Goal: Task Accomplishment & Management: Manage account settings

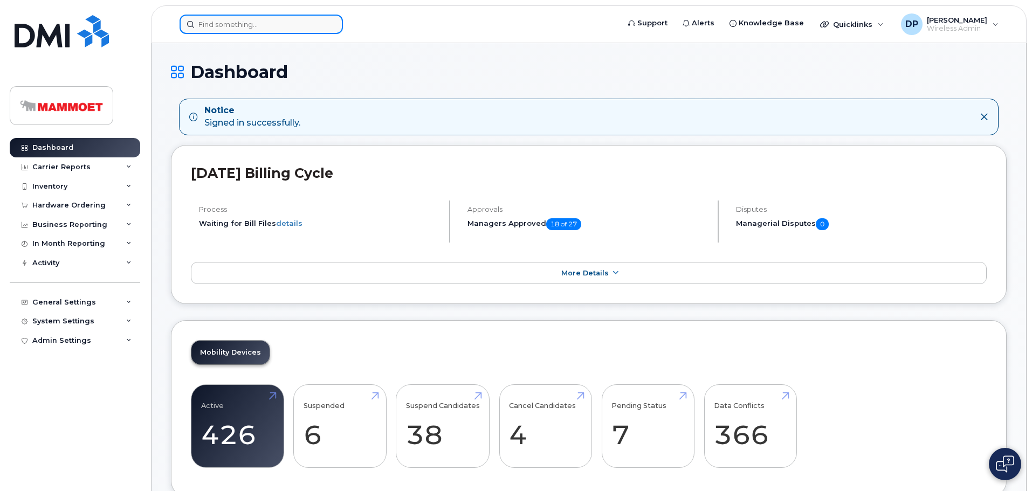
click at [232, 22] on input at bounding box center [261, 24] width 163 height 19
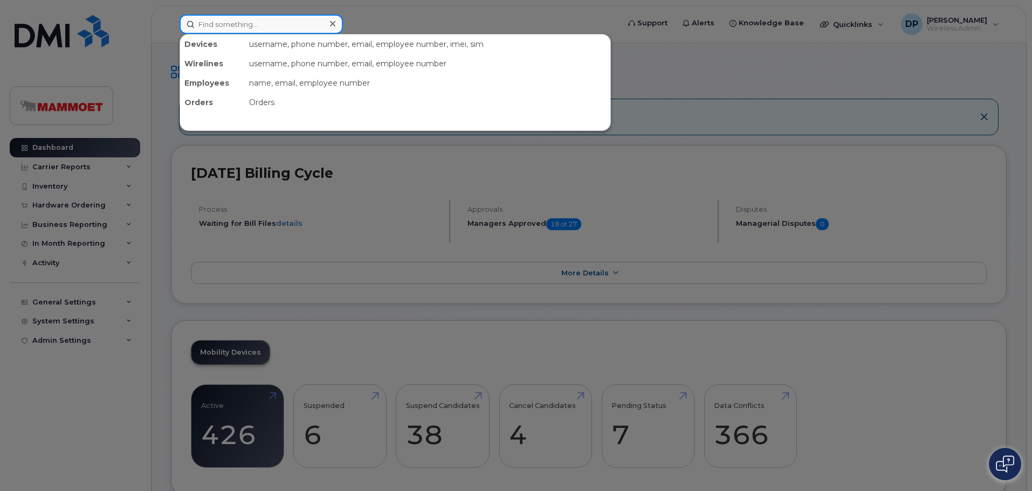
paste input "5142391019"
type input "5142391019"
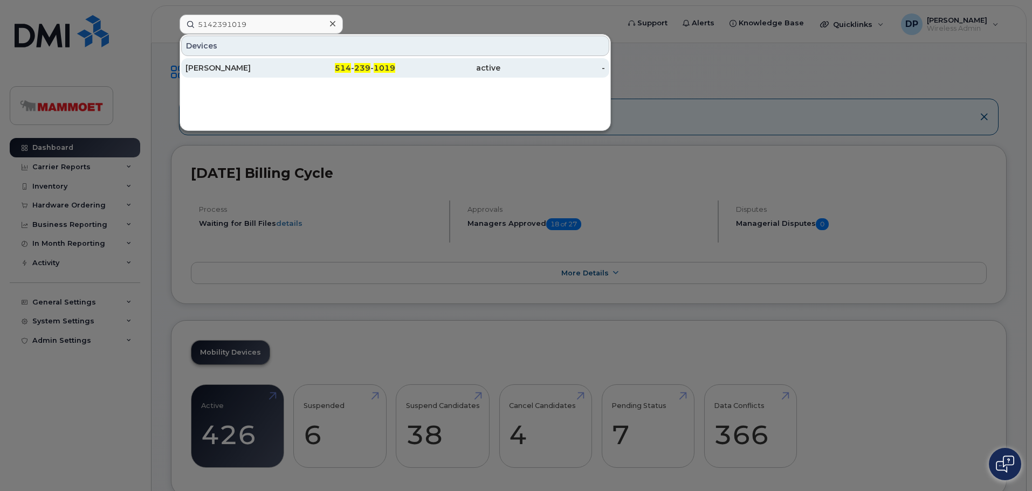
click at [234, 64] on div "[PERSON_NAME]" at bounding box center [237, 68] width 105 height 11
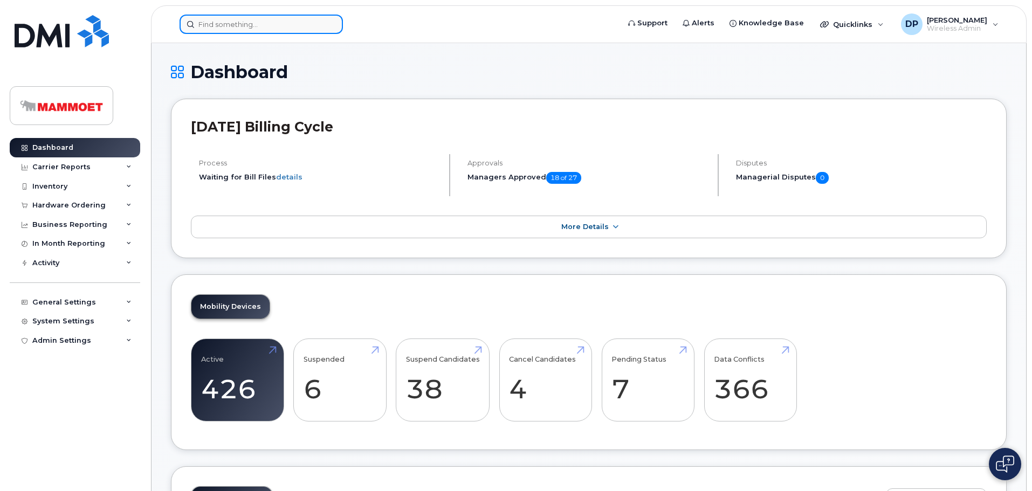
click at [243, 29] on input at bounding box center [261, 24] width 163 height 19
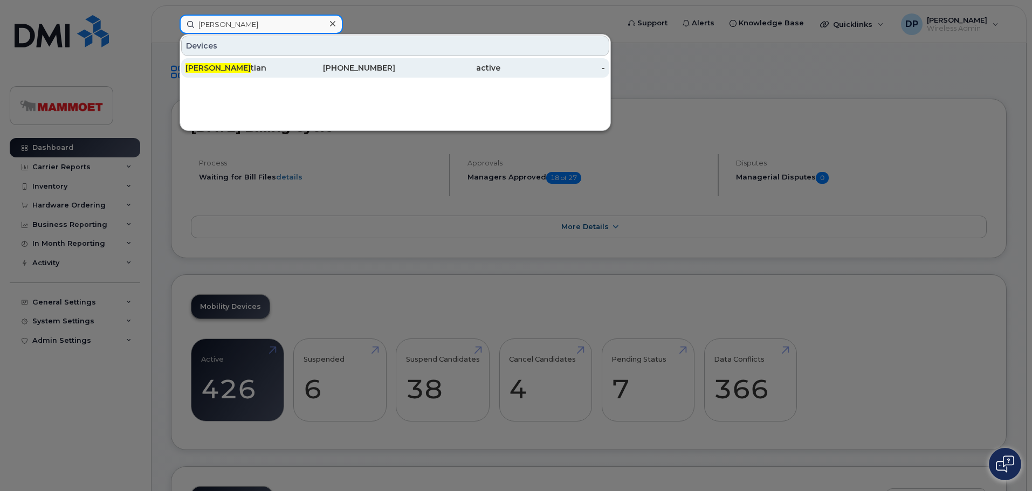
type input "gary chris"
click at [242, 66] on div "Gary Chris tian" at bounding box center [237, 68] width 105 height 11
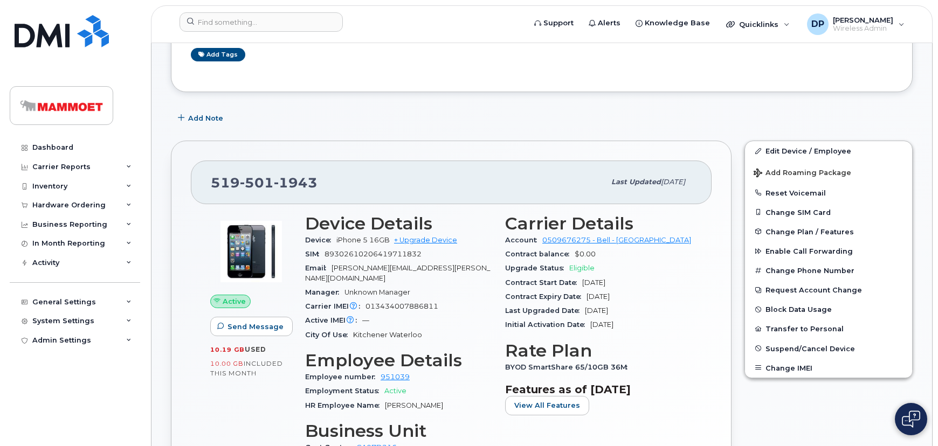
scroll to position [245, 0]
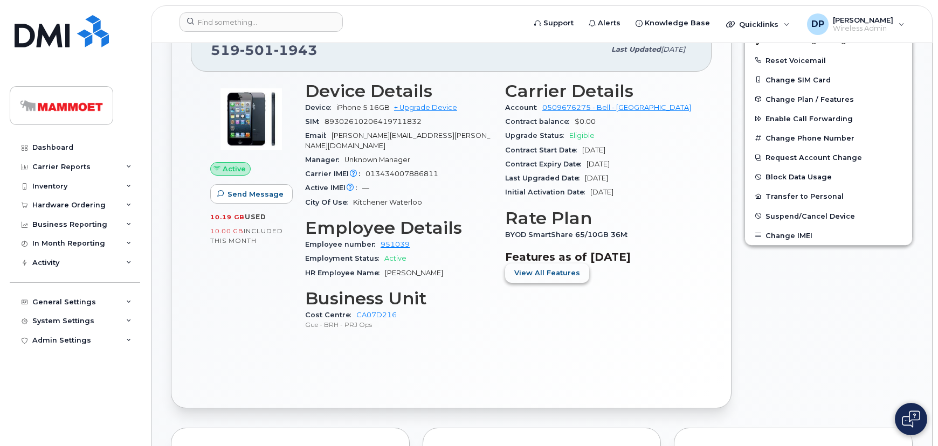
click at [540, 277] on span "View All Features" at bounding box center [547, 273] width 66 height 10
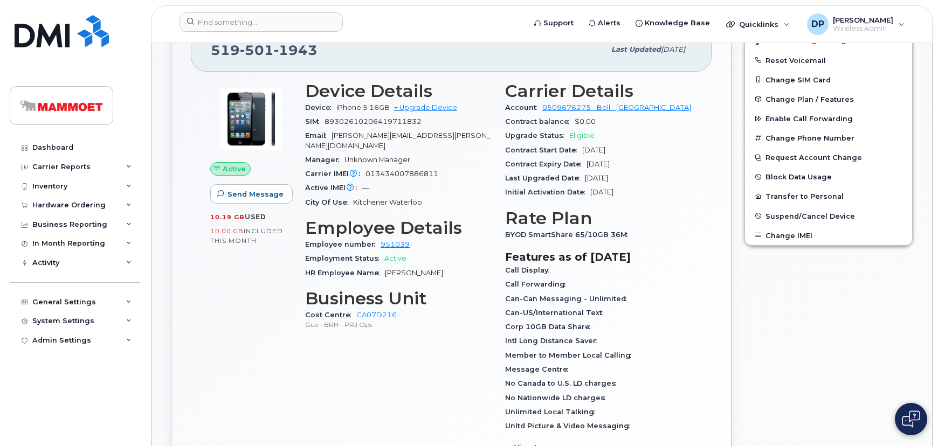
scroll to position [147, 0]
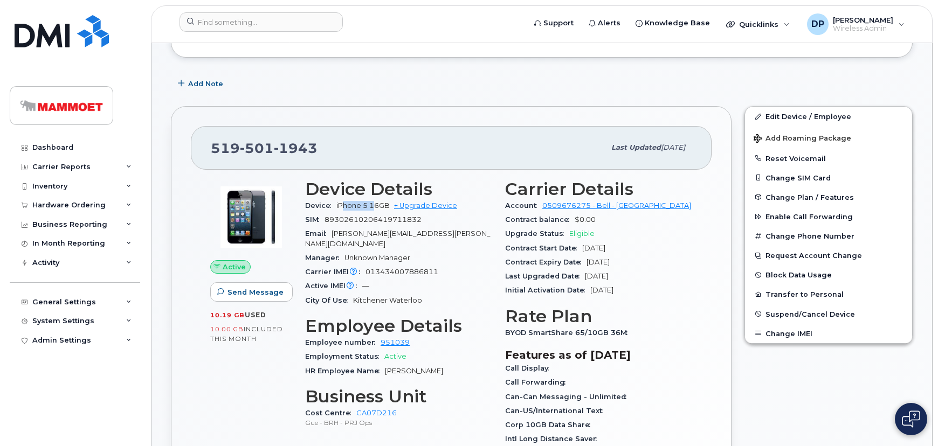
drag, startPoint x: 343, startPoint y: 204, endPoint x: 376, endPoint y: 203, distance: 32.9
click at [376, 203] on span "iPhone 5 16GB" at bounding box center [362, 206] width 53 height 8
click at [373, 205] on span "iPhone 5 16GB" at bounding box center [362, 206] width 53 height 8
drag, startPoint x: 336, startPoint y: 202, endPoint x: 368, endPoint y: 208, distance: 32.5
click at [368, 208] on div "Device iPhone 5 16GB + Upgrade Device" at bounding box center [398, 206] width 187 height 14
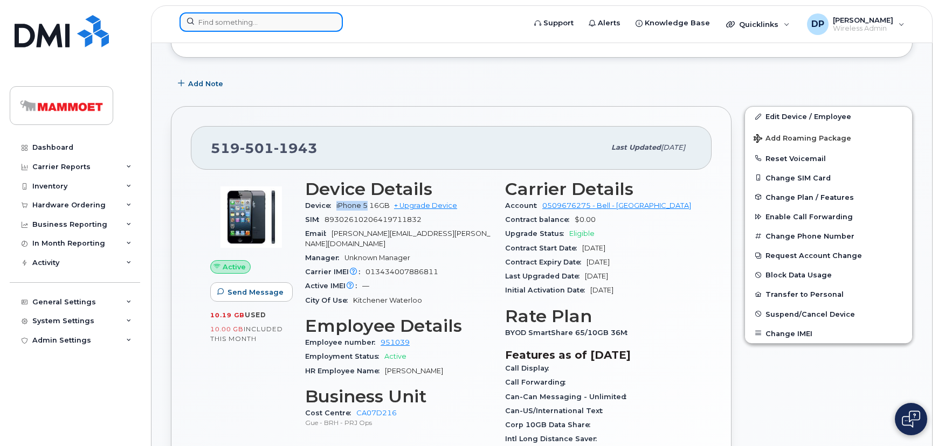
click at [202, 19] on input at bounding box center [261, 21] width 163 height 19
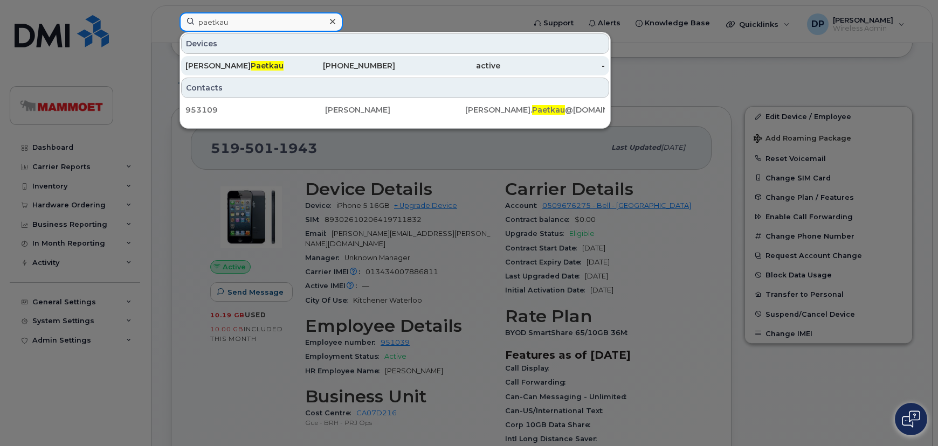
type input "paetkau"
click at [257, 67] on div "David Paetkau" at bounding box center [237, 65] width 105 height 11
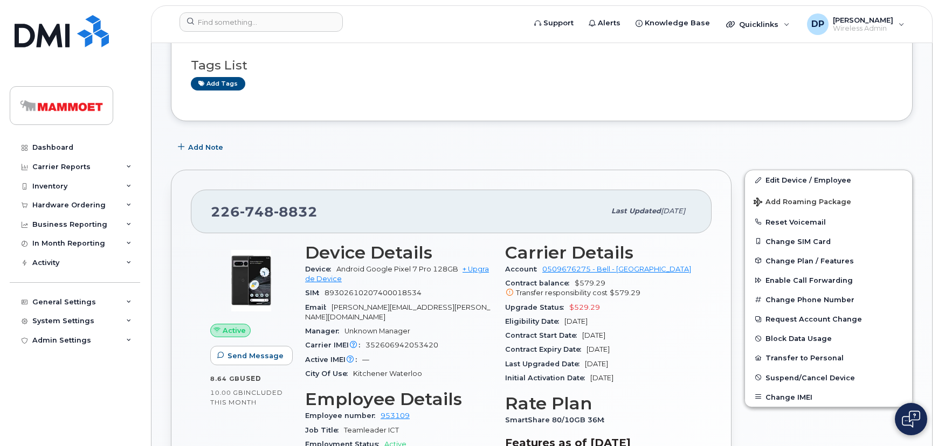
scroll to position [294, 0]
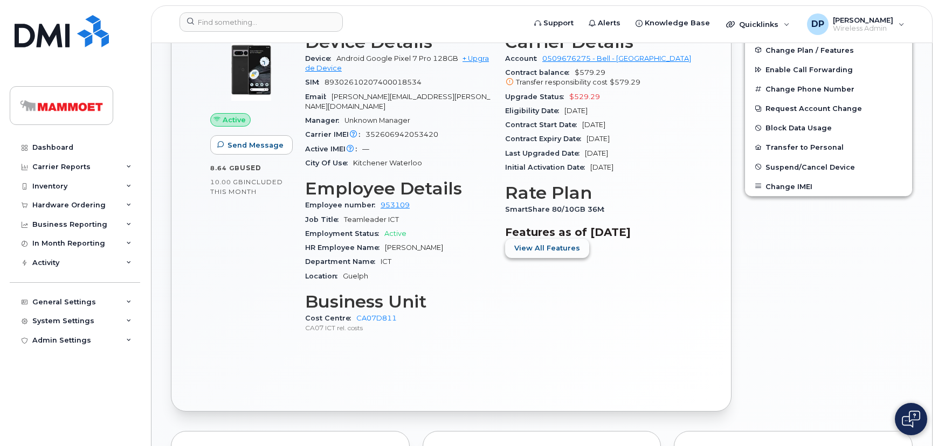
click at [561, 245] on span "View All Features" at bounding box center [547, 248] width 66 height 10
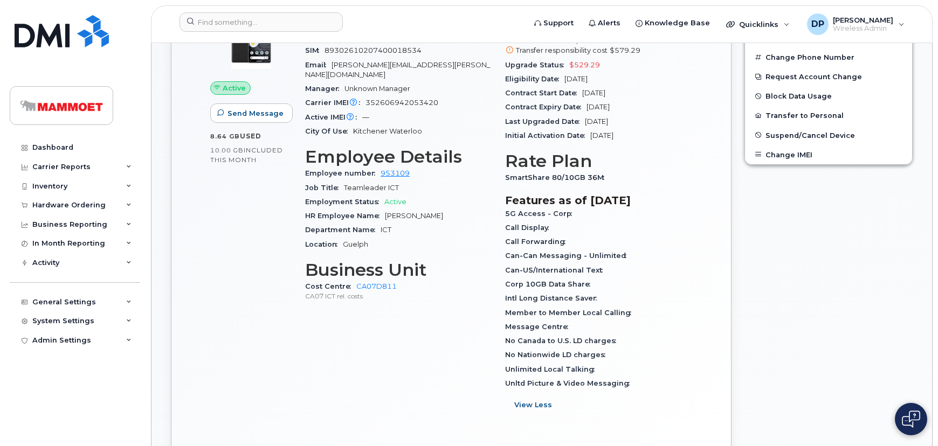
scroll to position [343, 0]
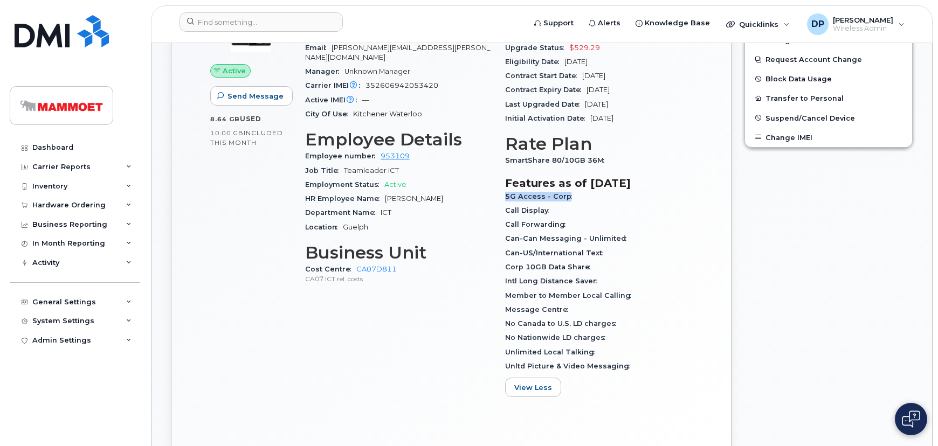
drag, startPoint x: 565, startPoint y: 196, endPoint x: 504, endPoint y: 201, distance: 62.2
click at [504, 201] on div "Carrier Details Account 0509676275 - Bell - Eastern Canada Contract balance $57…" at bounding box center [599, 195] width 200 height 436
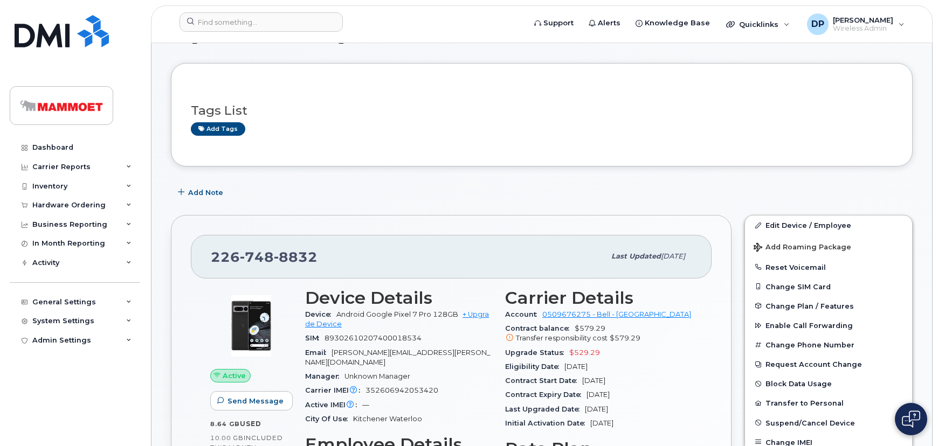
scroll to position [0, 0]
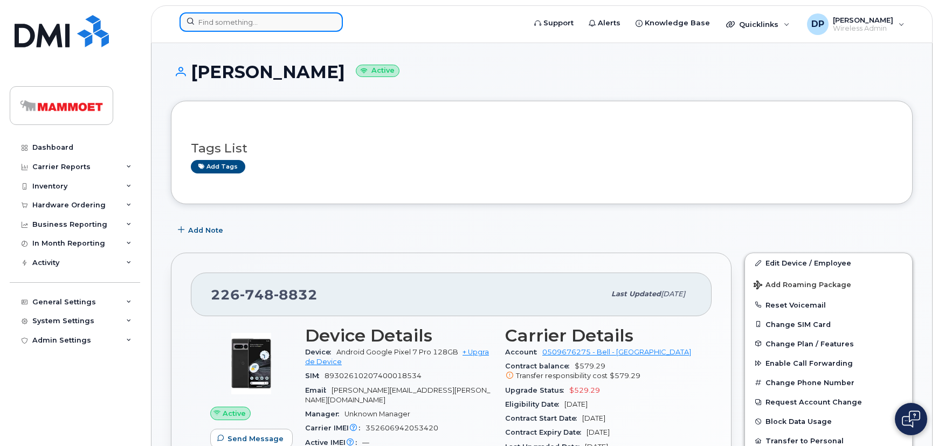
click at [227, 24] on input at bounding box center [261, 21] width 163 height 19
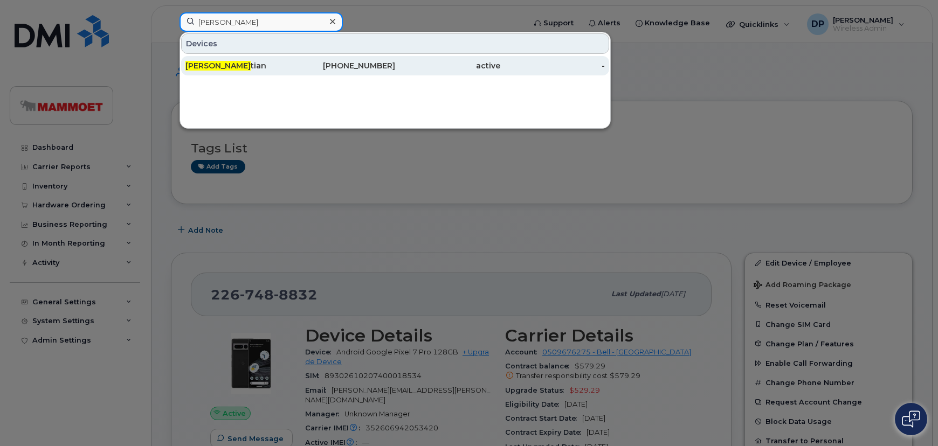
type input "[PERSON_NAME]"
click at [215, 63] on span "Gary Chris" at bounding box center [217, 66] width 65 height 10
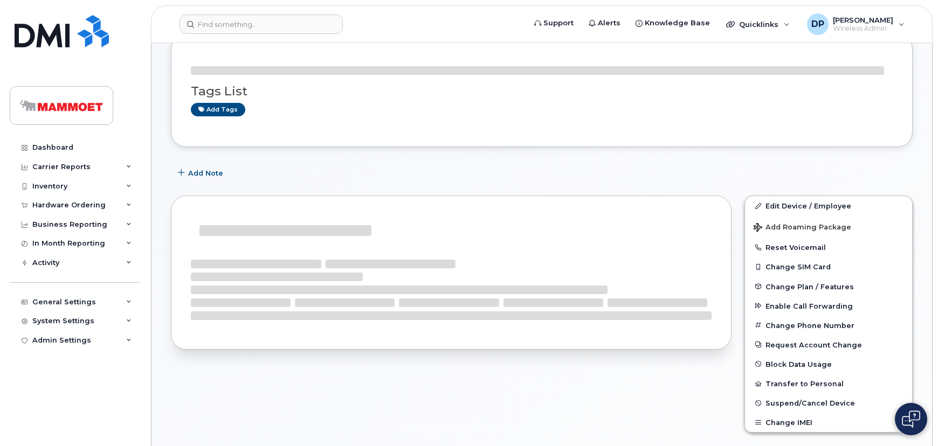
scroll to position [196, 0]
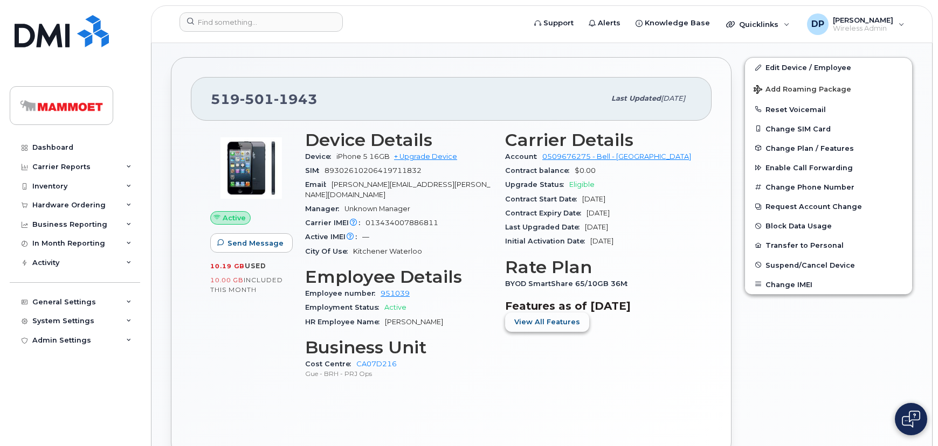
click at [536, 319] on span "View All Features" at bounding box center [547, 322] width 66 height 10
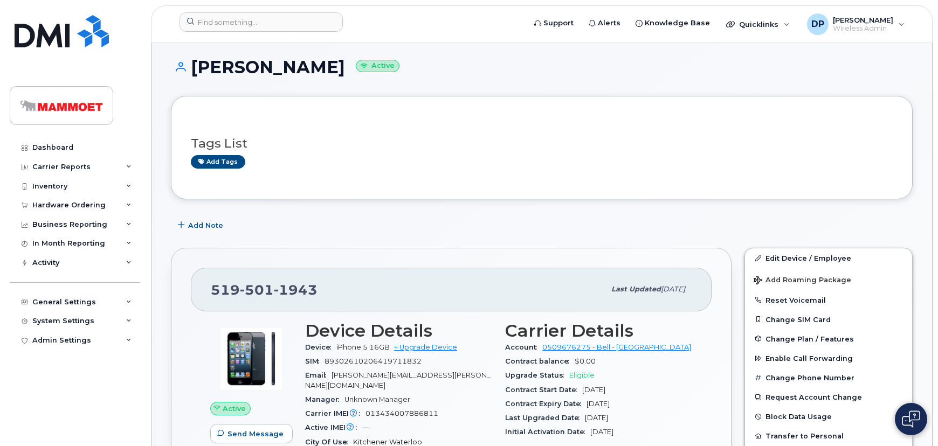
scroll to position [0, 0]
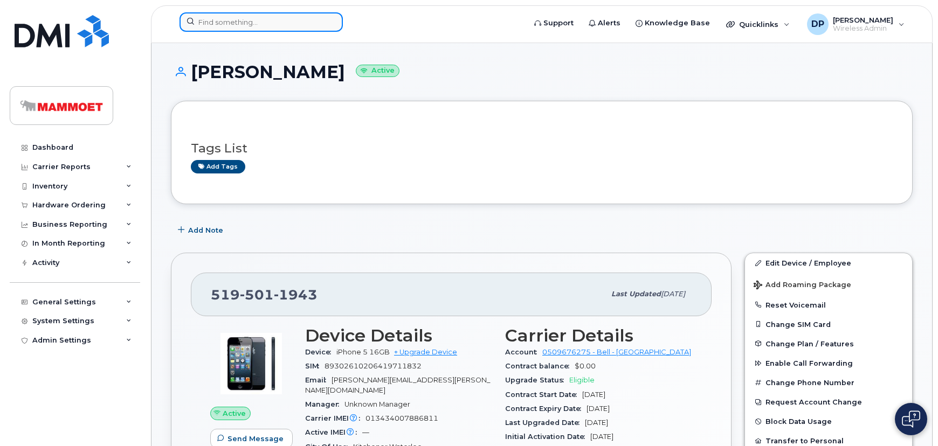
click at [221, 27] on input at bounding box center [261, 21] width 163 height 19
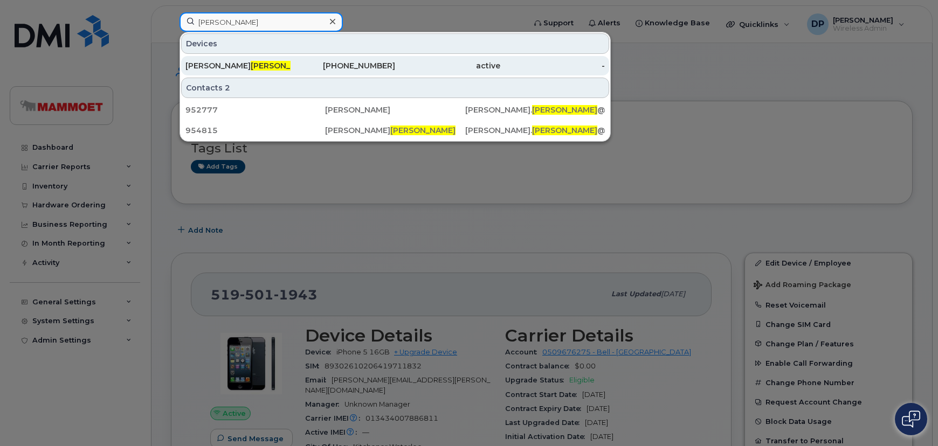
type input "sutherland"
click at [251, 66] on span "Sutherland" at bounding box center [283, 66] width 65 height 10
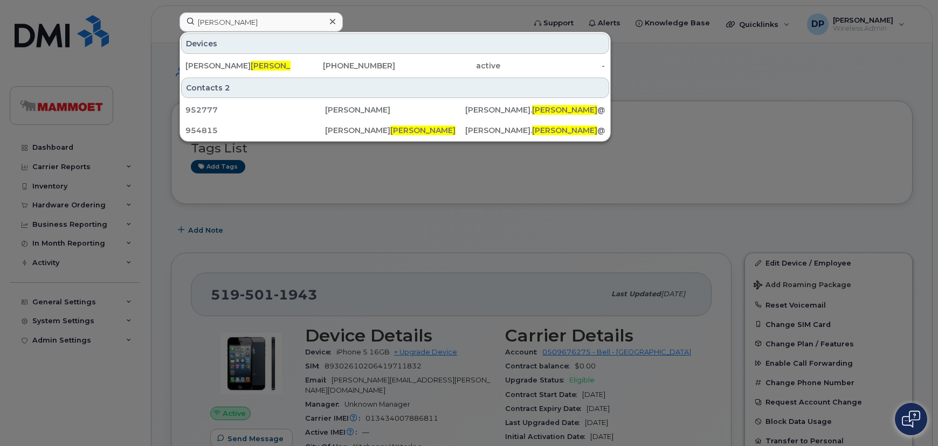
click at [263, 231] on div at bounding box center [469, 223] width 938 height 446
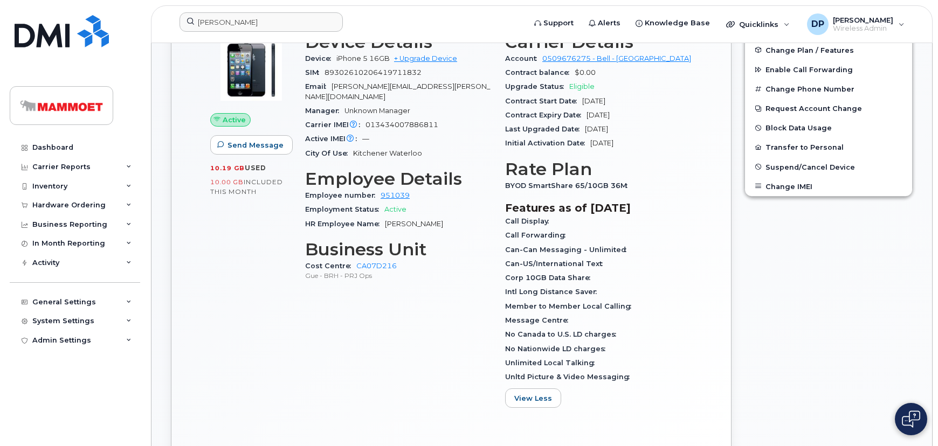
scroll to position [245, 0]
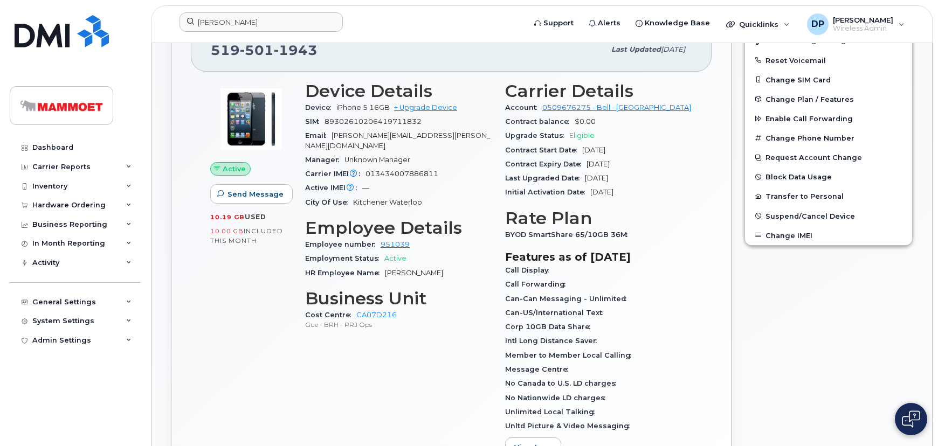
drag, startPoint x: 634, startPoint y: 176, endPoint x: 613, endPoint y: 177, distance: 21.1
click at [613, 177] on div "Last Upgraded Date Aug 16, 2013" at bounding box center [598, 178] width 187 height 14
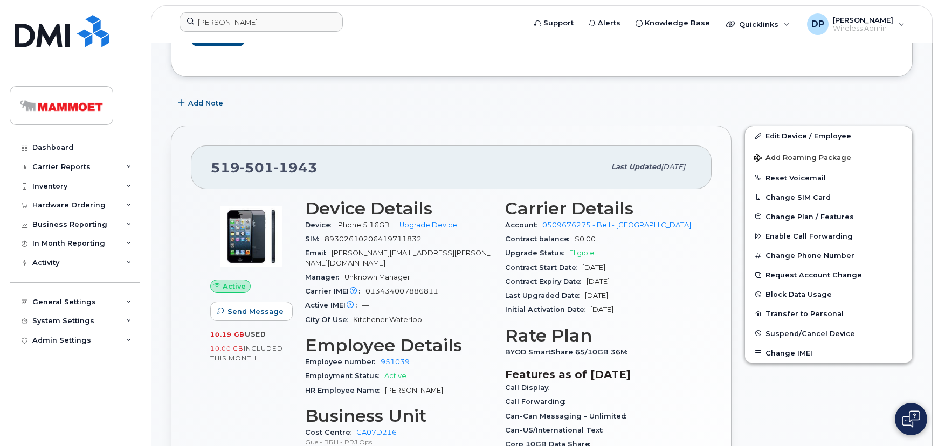
scroll to position [0, 0]
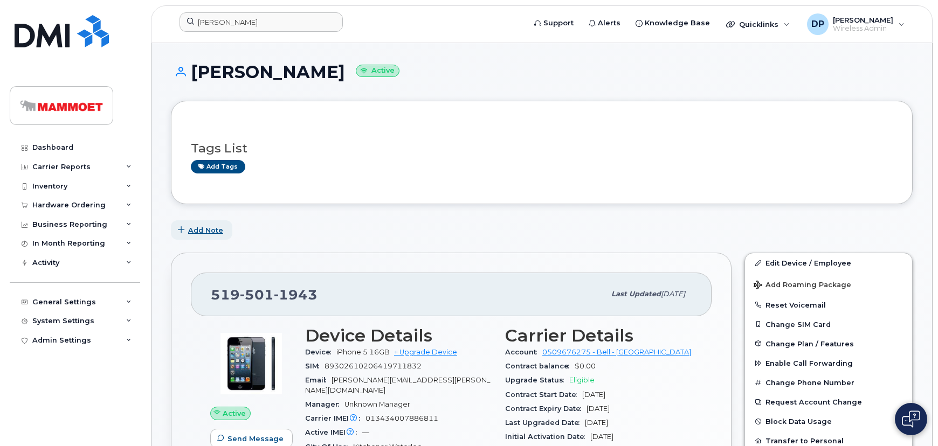
click at [197, 231] on span "Add Note" at bounding box center [205, 230] width 35 height 10
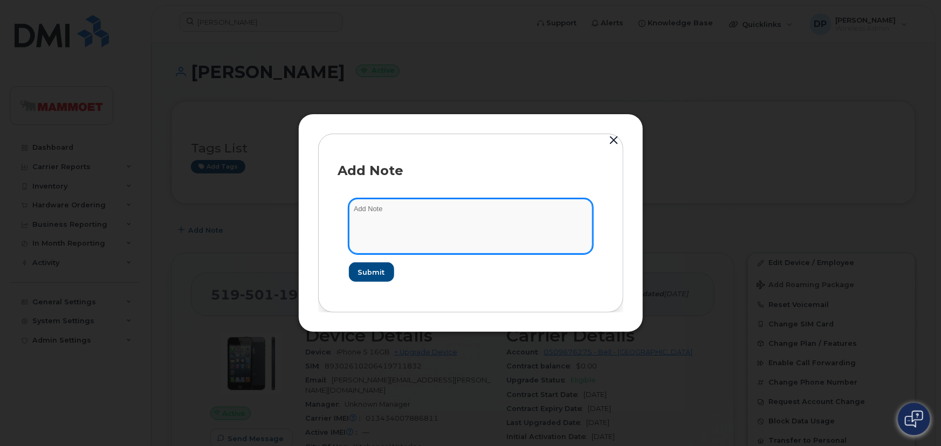
click at [397, 214] on textarea at bounding box center [471, 226] width 244 height 55
type textarea "Company SIM card installed in personal device."
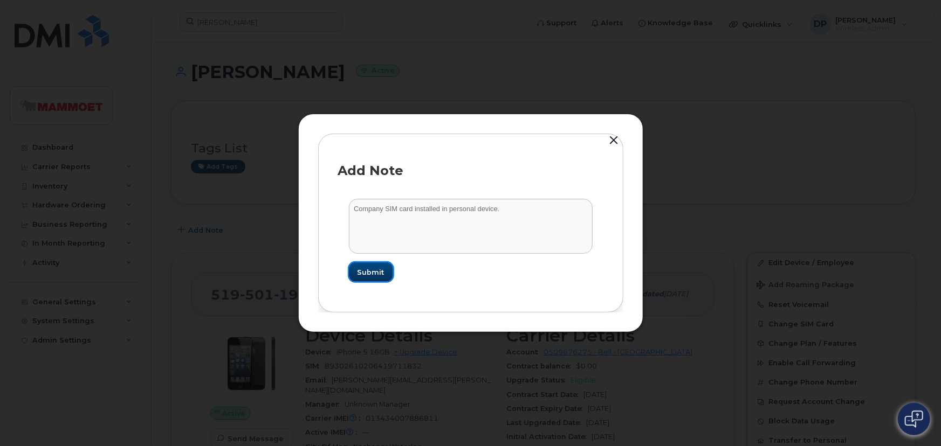
click at [361, 266] on button "Submit" at bounding box center [371, 272] width 44 height 19
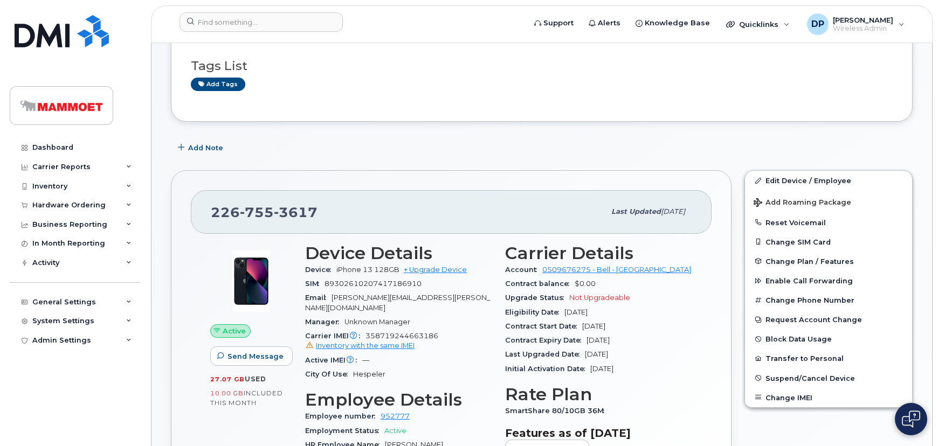
scroll to position [196, 0]
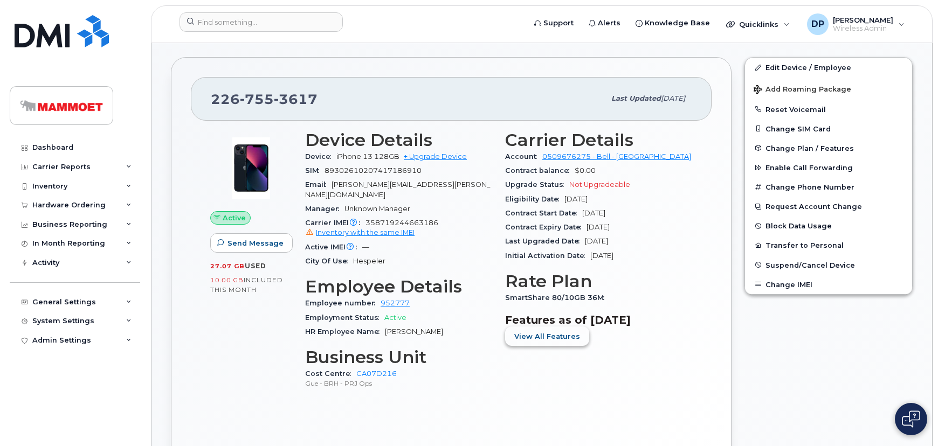
click at [555, 335] on span "View All Features" at bounding box center [547, 337] width 66 height 10
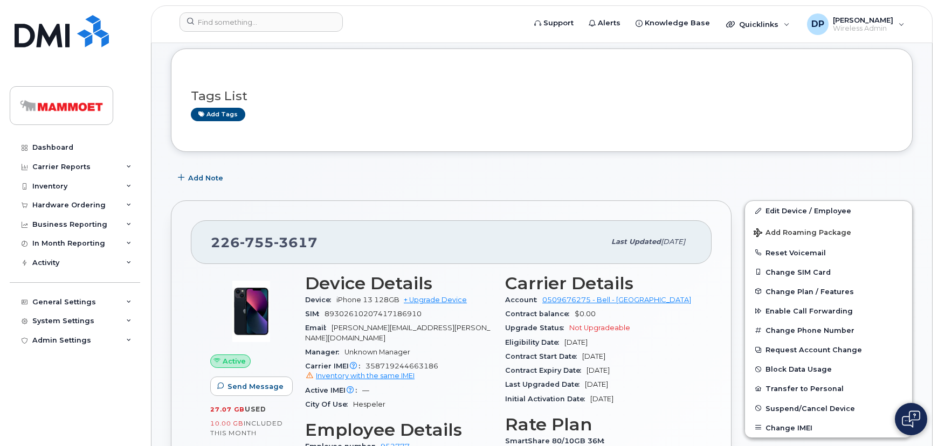
scroll to position [49, 0]
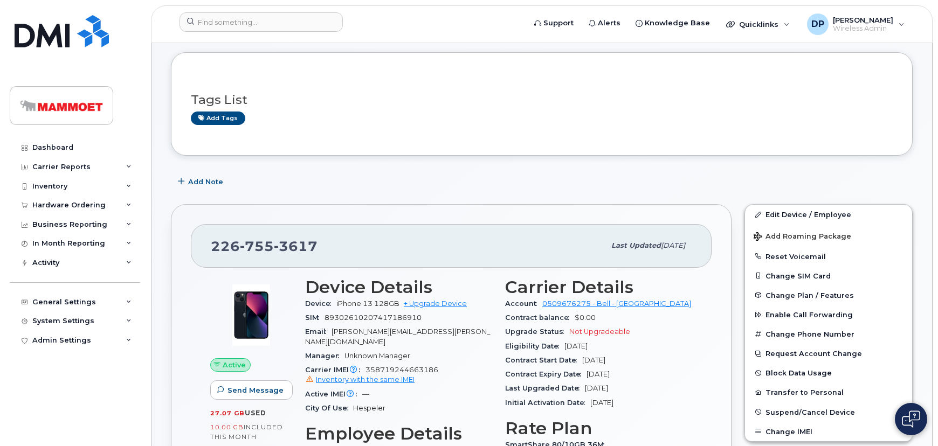
click at [218, 240] on span "[PHONE_NUMBER]" at bounding box center [264, 246] width 107 height 16
drag, startPoint x: 218, startPoint y: 240, endPoint x: 300, endPoint y: 253, distance: 83.0
click at [300, 253] on span "[PHONE_NUMBER]" at bounding box center [264, 246] width 107 height 16
copy span "[PHONE_NUMBER]"
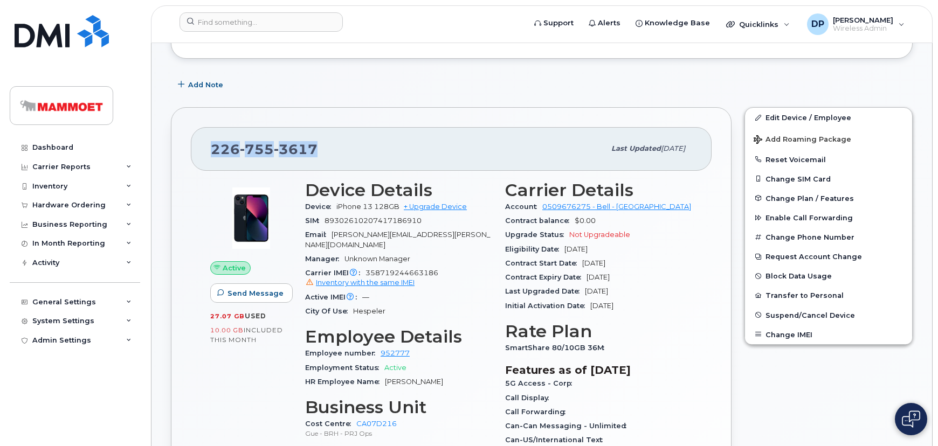
scroll to position [147, 0]
